Goal: Information Seeking & Learning: Compare options

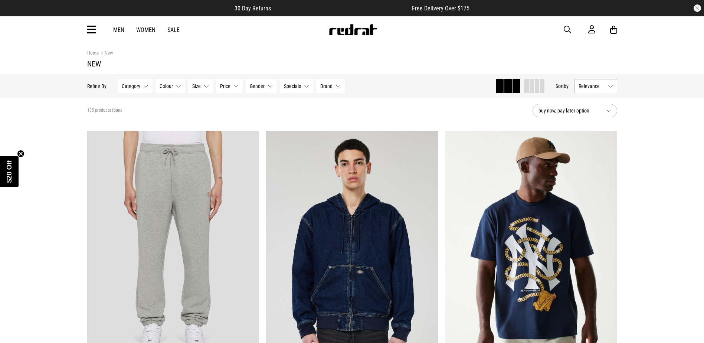
click at [355, 33] on img at bounding box center [352, 29] width 49 height 11
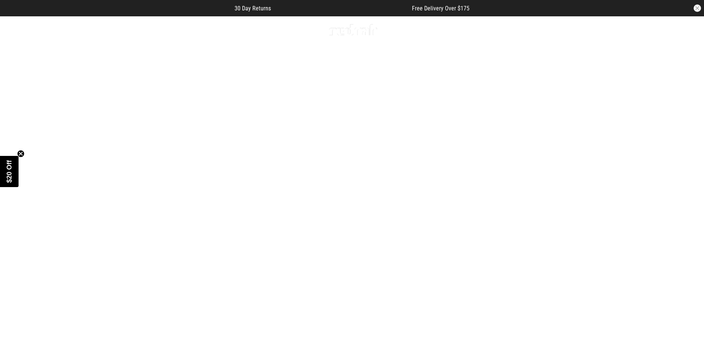
click at [348, 306] on link "1 / 4" at bounding box center [352, 192] width 704 height 352
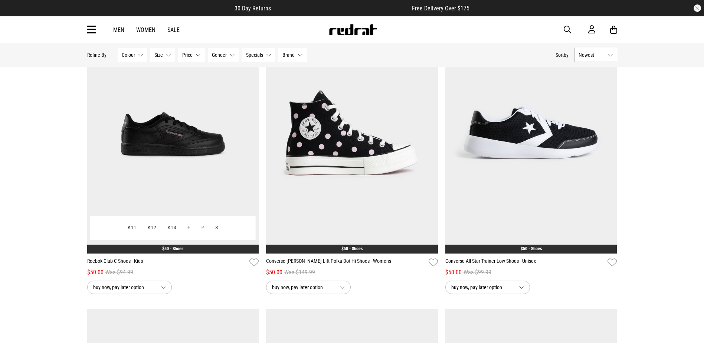
scroll to position [111, 0]
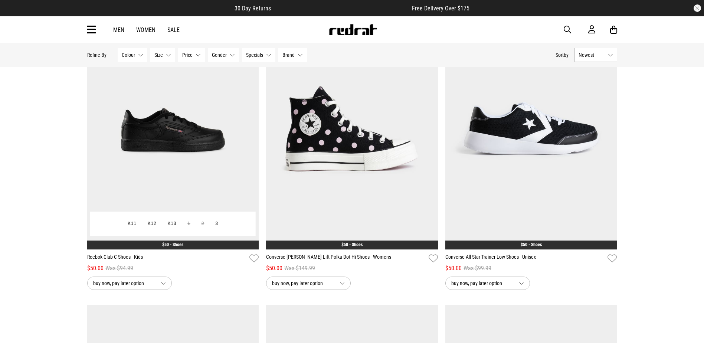
click at [194, 122] on img at bounding box center [173, 129] width 172 height 240
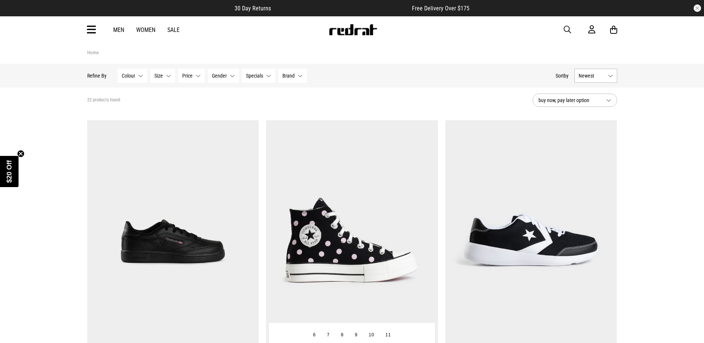
click at [360, 148] on img at bounding box center [352, 240] width 172 height 240
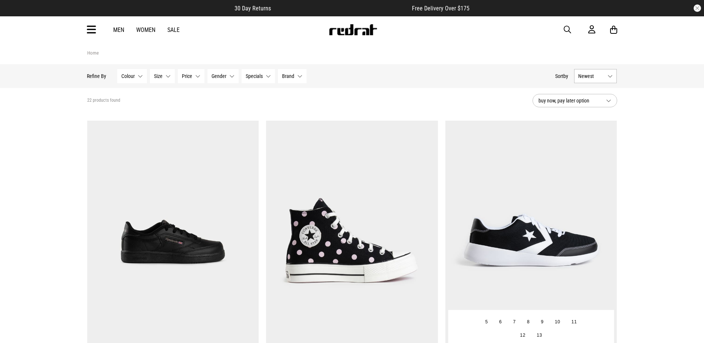
click at [527, 194] on img at bounding box center [531, 241] width 172 height 240
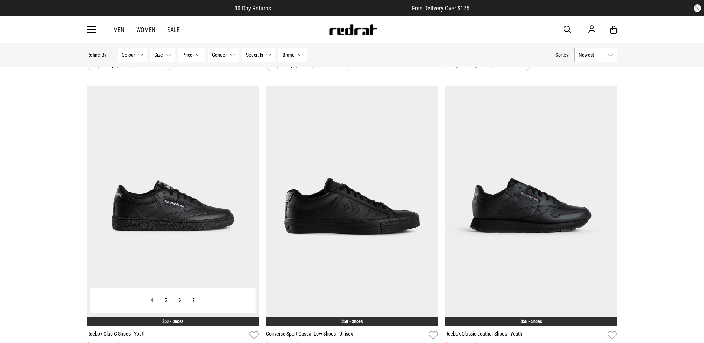
scroll to position [334, 0]
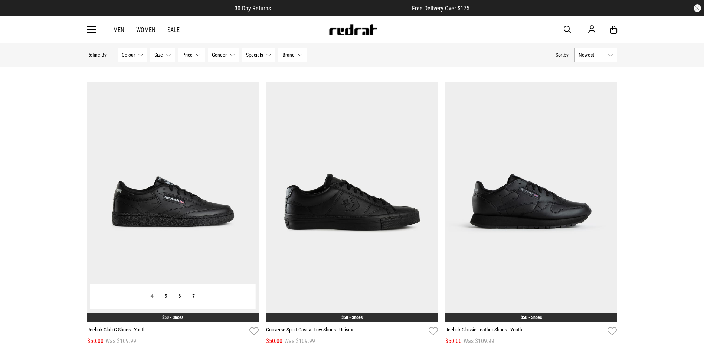
click at [170, 185] on img at bounding box center [173, 202] width 172 height 240
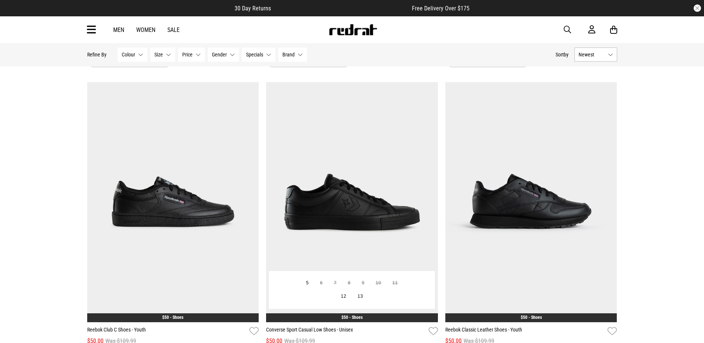
click at [378, 155] on img at bounding box center [352, 202] width 172 height 240
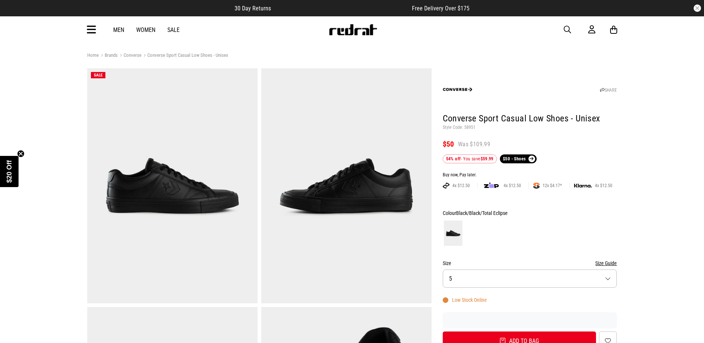
click at [548, 282] on button "Size 5" at bounding box center [530, 278] width 174 height 18
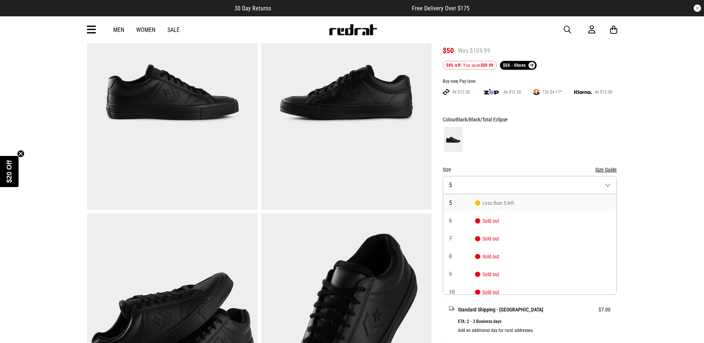
scroll to position [156, 0]
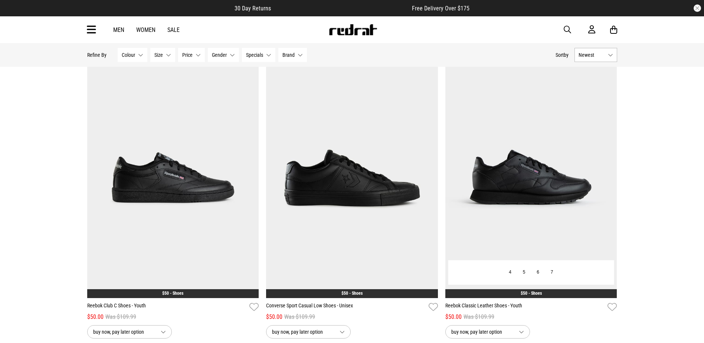
scroll to position [371, 0]
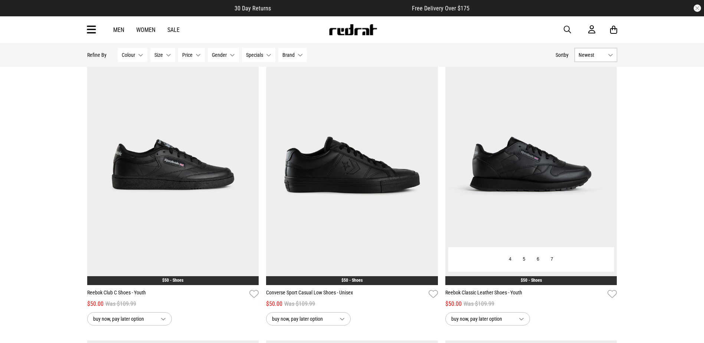
click at [530, 131] on img at bounding box center [531, 165] width 172 height 240
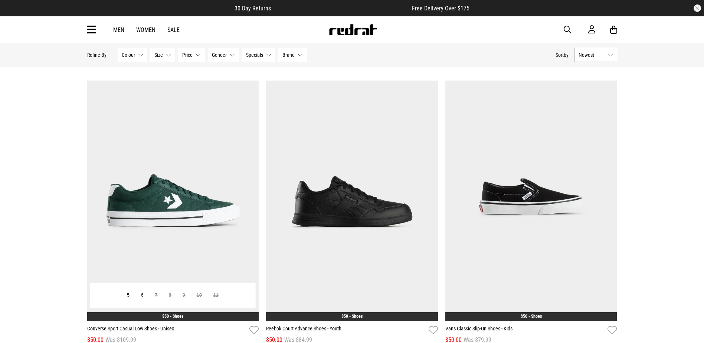
click at [187, 153] on img at bounding box center [173, 200] width 172 height 240
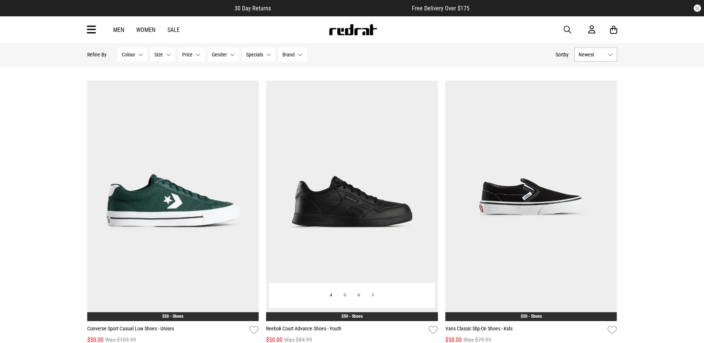
click at [365, 161] on img at bounding box center [352, 200] width 172 height 240
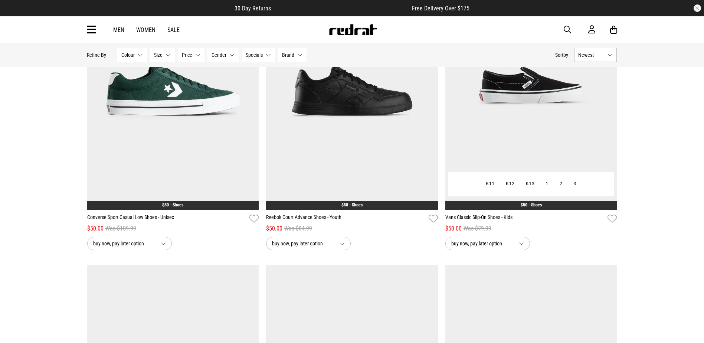
click at [545, 128] on img at bounding box center [531, 89] width 172 height 240
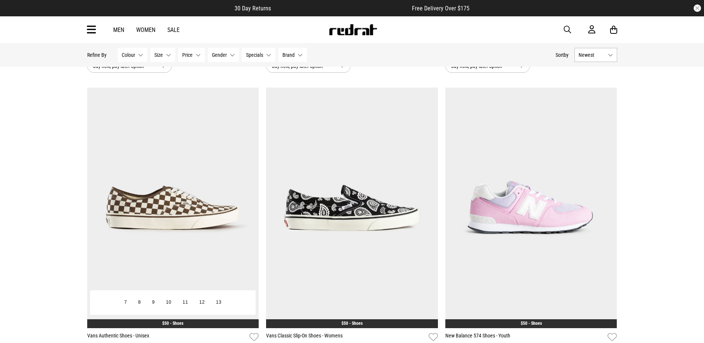
scroll to position [964, 0]
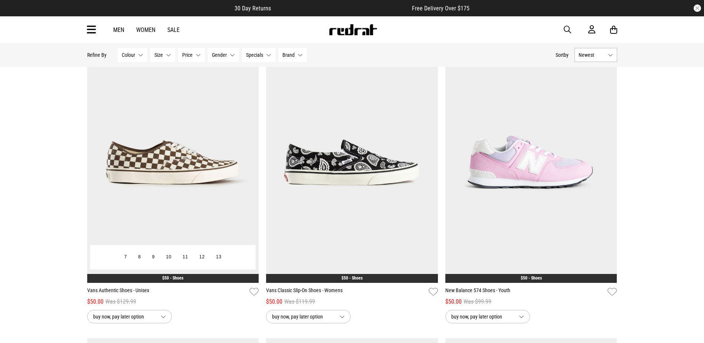
click at [189, 155] on img at bounding box center [173, 162] width 172 height 240
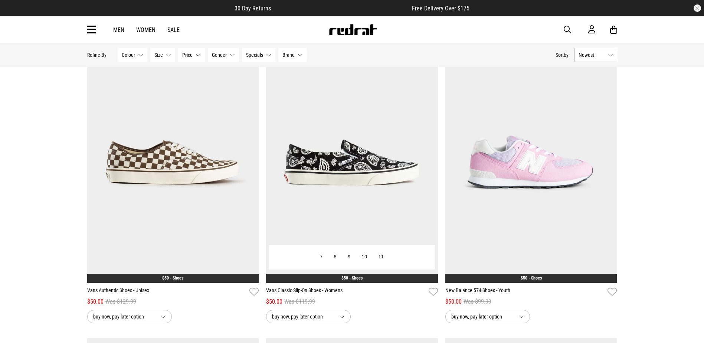
click at [374, 186] on img at bounding box center [352, 162] width 172 height 240
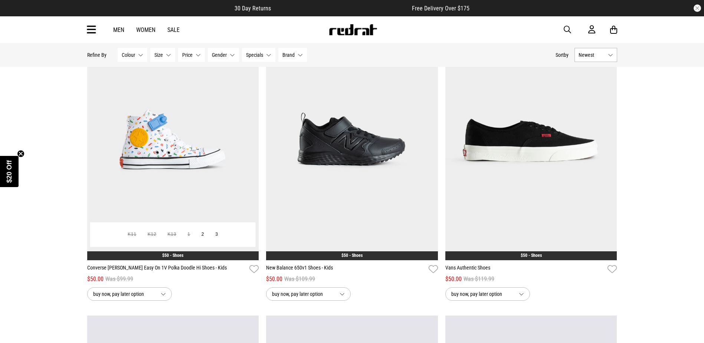
click at [209, 142] on img at bounding box center [173, 140] width 172 height 240
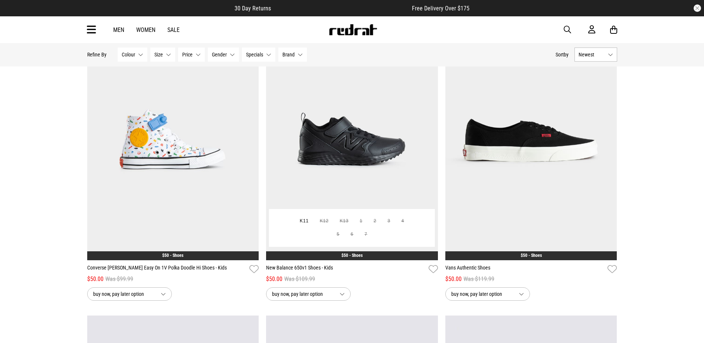
click at [357, 158] on img at bounding box center [352, 140] width 172 height 240
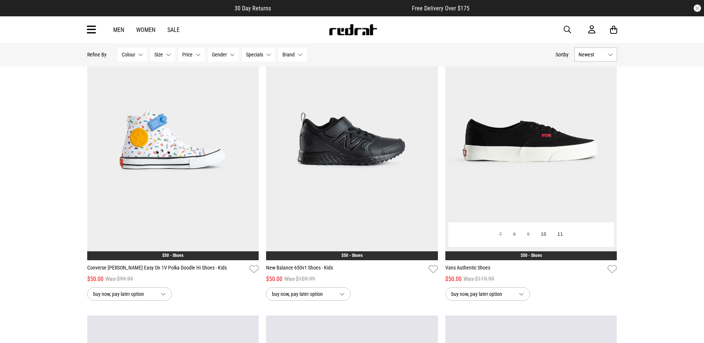
click at [519, 164] on img at bounding box center [531, 140] width 172 height 240
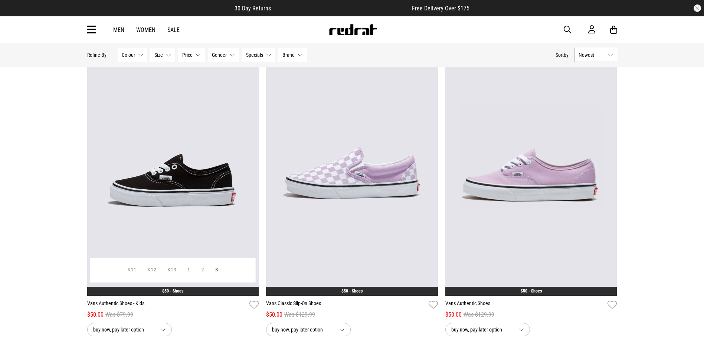
click at [193, 145] on img at bounding box center [173, 176] width 172 height 240
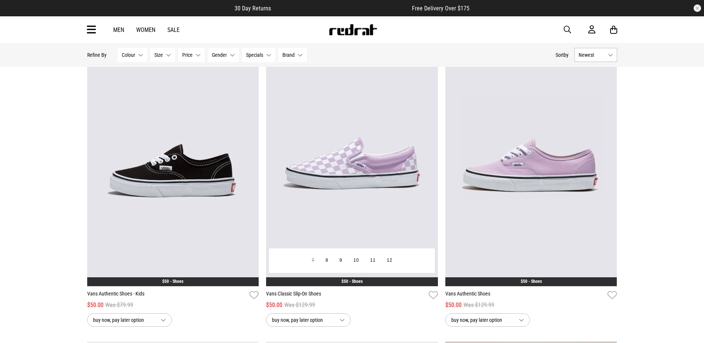
scroll to position [1564, 0]
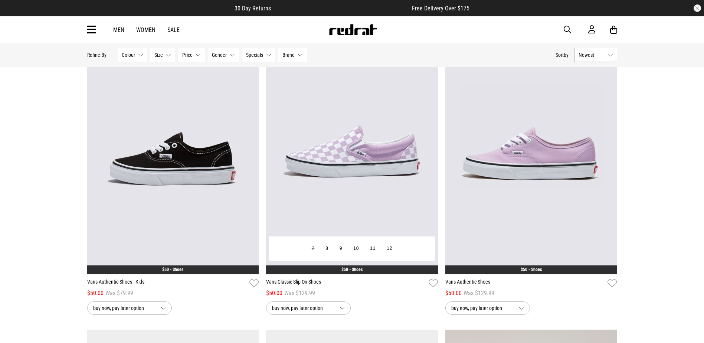
click at [332, 131] on img at bounding box center [352, 154] width 172 height 240
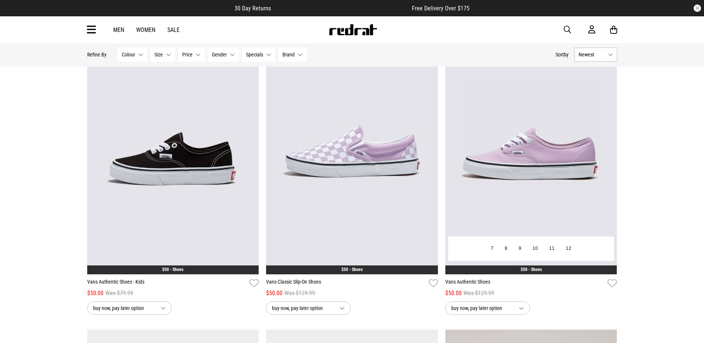
click at [513, 176] on img at bounding box center [531, 154] width 172 height 240
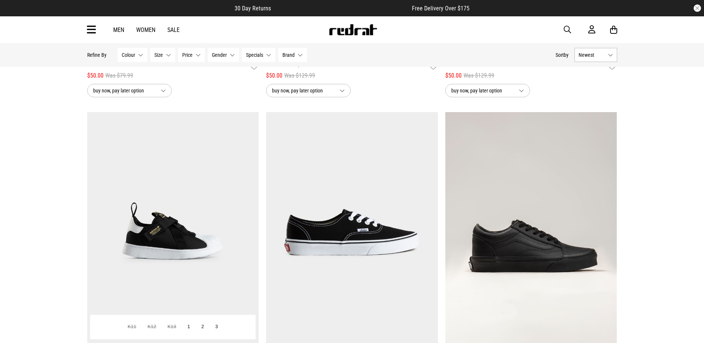
scroll to position [1861, 0]
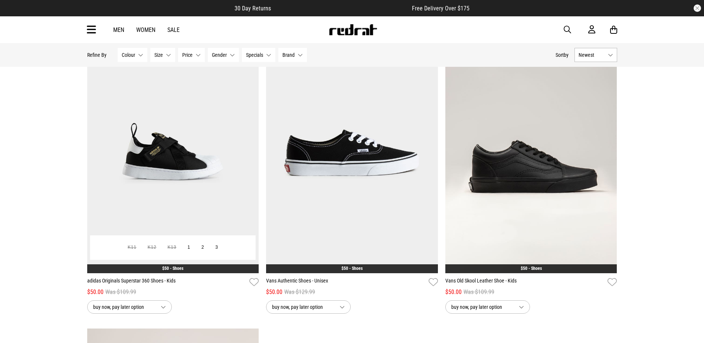
click at [193, 136] on img at bounding box center [173, 153] width 172 height 240
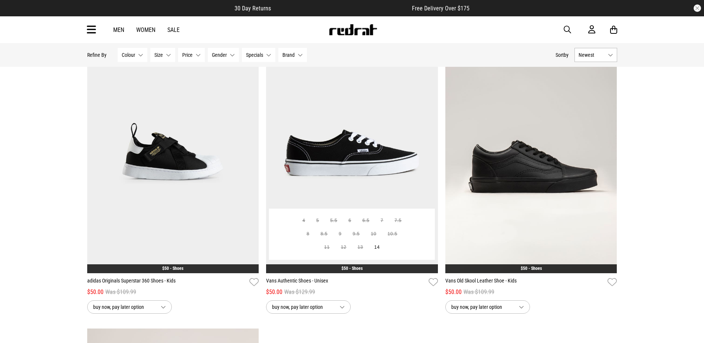
click at [364, 162] on img at bounding box center [352, 153] width 172 height 240
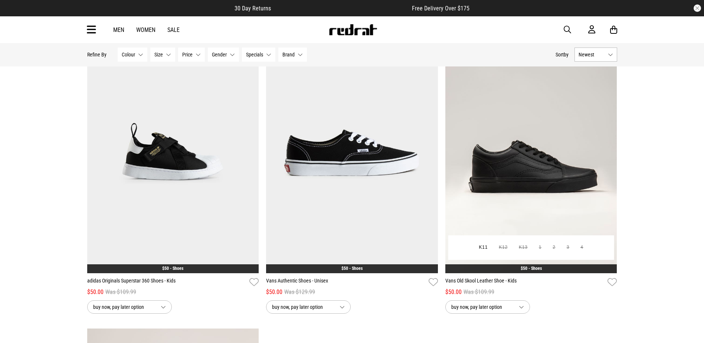
click at [549, 114] on img at bounding box center [531, 153] width 172 height 240
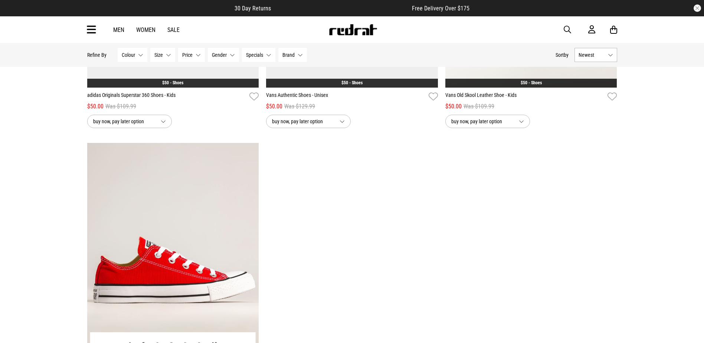
click at [221, 189] on img at bounding box center [173, 263] width 172 height 240
